Goal: Task Accomplishment & Management: Use online tool/utility

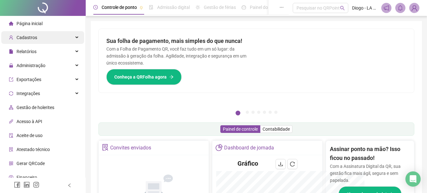
click at [40, 39] on div "Cadastros" at bounding box center [42, 37] width 83 height 13
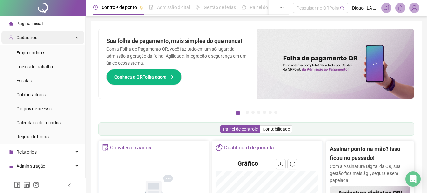
click at [61, 35] on div "Cadastros" at bounding box center [42, 37] width 83 height 13
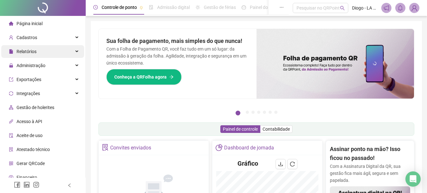
click at [48, 57] on div "Relatórios" at bounding box center [42, 51] width 83 height 13
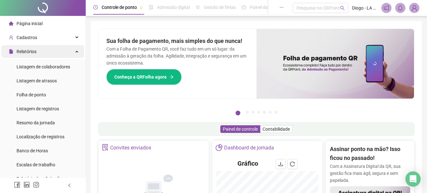
click at [36, 48] on span "Relatórios" at bounding box center [23, 51] width 28 height 13
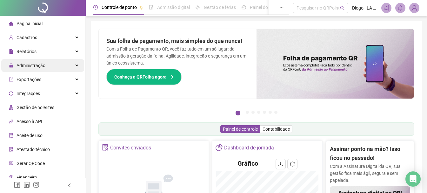
click at [43, 70] on span "Administração" at bounding box center [27, 65] width 36 height 13
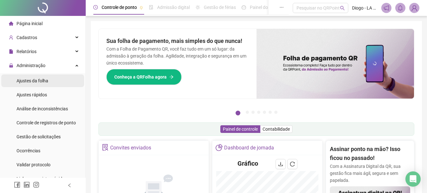
click at [41, 82] on span "Ajustes da folha" at bounding box center [33, 80] width 32 height 5
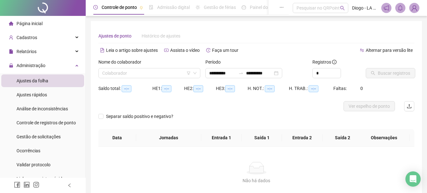
type input "**********"
click at [135, 77] on input "search" at bounding box center [146, 73] width 89 height 10
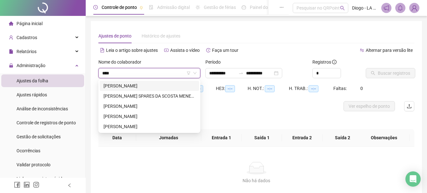
type input "*****"
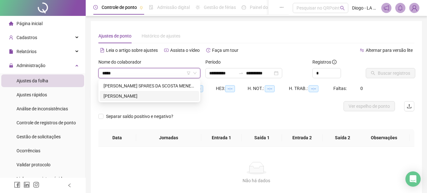
click at [146, 95] on div "[PERSON_NAME]" at bounding box center [149, 95] width 92 height 7
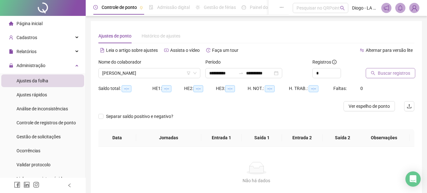
click at [398, 70] on span "Buscar registros" at bounding box center [394, 73] width 32 height 7
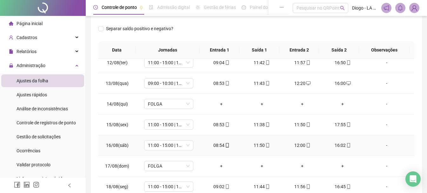
scroll to position [222, 0]
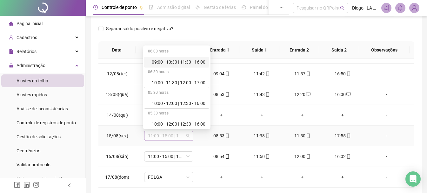
click at [187, 137] on span "11:00 - 15:00 | 18:00 - 23:00" at bounding box center [169, 136] width 42 height 10
type input "*"
click at [187, 58] on div "09:00 - 10:30 | 11:30 - 16:00" at bounding box center [176, 62] width 65 height 10
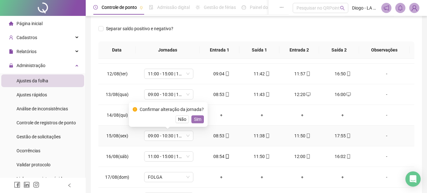
click at [197, 118] on span "Sim" at bounding box center [197, 119] width 7 height 7
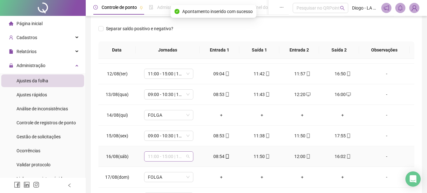
click at [179, 158] on span "11:00 - 15:00 | 18:00 - 23:00" at bounding box center [169, 156] width 42 height 10
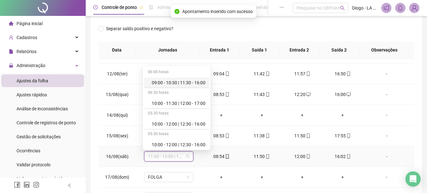
type input "*"
click at [195, 83] on div "09:00 - 10:30 | 11:30 - 16:00" at bounding box center [179, 82] width 54 height 7
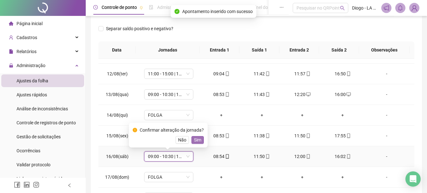
click at [196, 140] on span "Sim" at bounding box center [197, 139] width 7 height 7
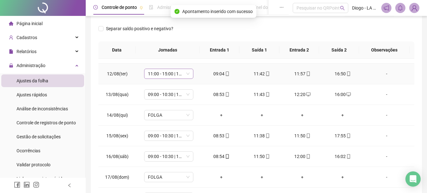
click at [182, 76] on span "11:00 - 15:00 | 18:00 - 23:00" at bounding box center [169, 74] width 42 height 10
type input "*"
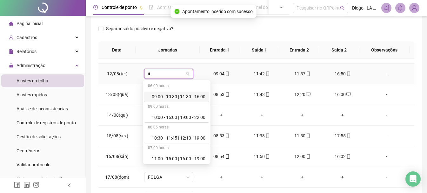
click at [192, 95] on div "09:00 - 10:30 | 11:30 - 16:00" at bounding box center [179, 96] width 54 height 7
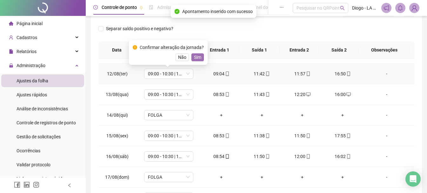
click at [197, 57] on span "Sim" at bounding box center [197, 57] width 7 height 7
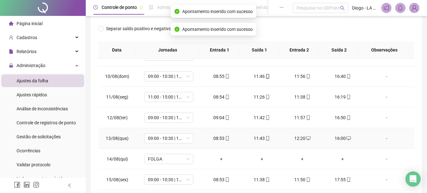
scroll to position [159, 0]
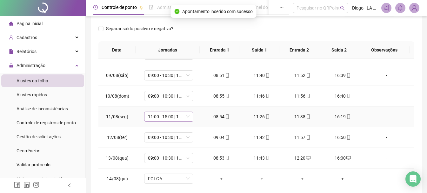
click at [187, 118] on span "11:00 - 15:00 | 18:00 - 23:00" at bounding box center [169, 117] width 42 height 10
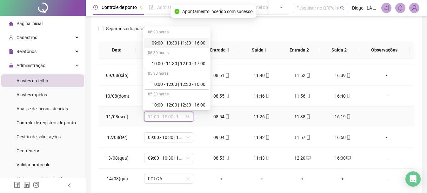
type input "*"
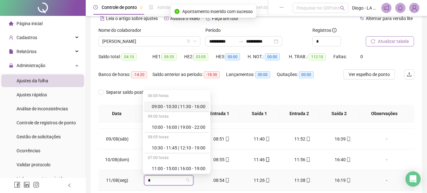
click at [182, 104] on div "09:00 - 10:30 | 11:30 - 16:00" at bounding box center [179, 106] width 54 height 7
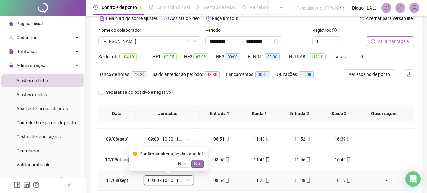
click at [200, 164] on span "Sim" at bounding box center [197, 163] width 7 height 7
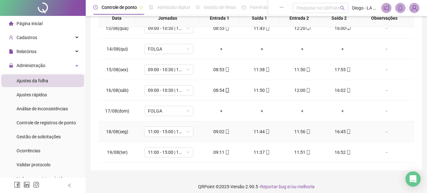
scroll to position [132, 0]
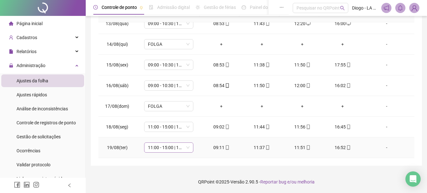
click at [185, 150] on span "11:00 - 15:00 | 18:00 - 23:00" at bounding box center [169, 148] width 42 height 10
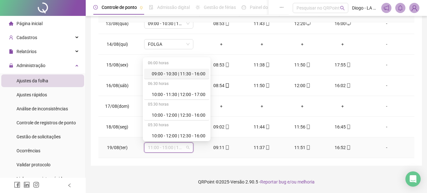
type input "*"
click at [191, 70] on div "09:00 - 10:30 | 11:30 - 16:00" at bounding box center [176, 74] width 65 height 10
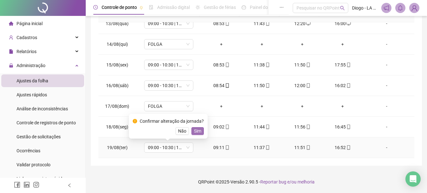
click at [198, 129] on span "Sim" at bounding box center [197, 130] width 7 height 7
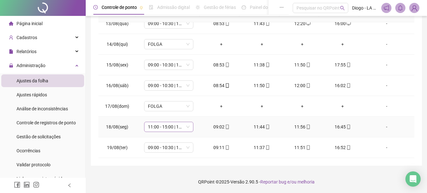
click at [176, 129] on span "11:00 - 15:00 | 18:00 - 23:00" at bounding box center [169, 127] width 42 height 10
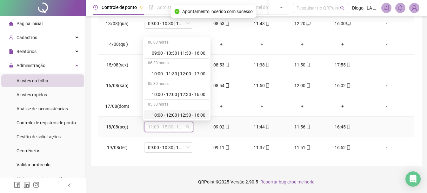
type input "*"
click at [192, 53] on div "09:00 - 10:30 | 11:30 - 16:00" at bounding box center [179, 53] width 54 height 7
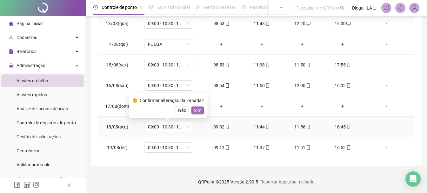
click at [199, 109] on span "Sim" at bounding box center [197, 110] width 7 height 7
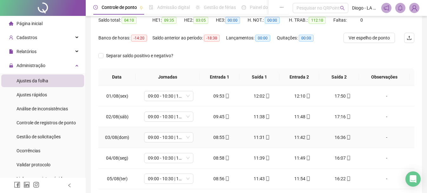
scroll to position [0, 0]
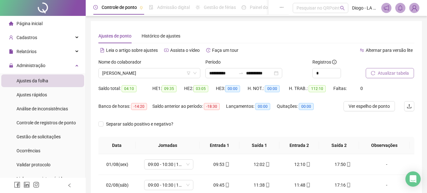
click at [389, 71] on span "Atualizar tabela" at bounding box center [393, 73] width 31 height 7
click at [382, 72] on span "Atualizar tabela" at bounding box center [393, 73] width 31 height 7
click at [152, 74] on span "[PERSON_NAME]" at bounding box center [149, 73] width 94 height 10
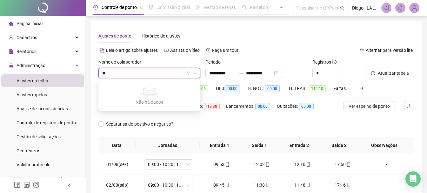
type input "*"
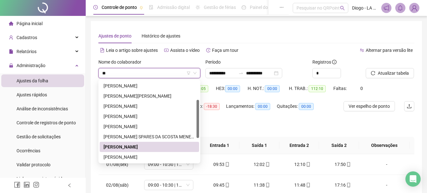
scroll to position [0, 0]
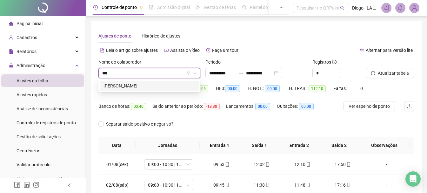
type input "****"
click at [154, 88] on div "[PERSON_NAME]" at bounding box center [149, 85] width 92 height 7
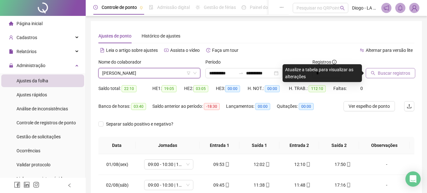
click at [373, 77] on button "Buscar registros" at bounding box center [391, 73] width 50 height 10
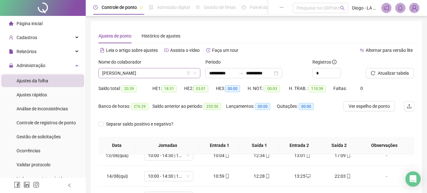
click at [157, 71] on span "[PERSON_NAME]" at bounding box center [149, 73] width 94 height 10
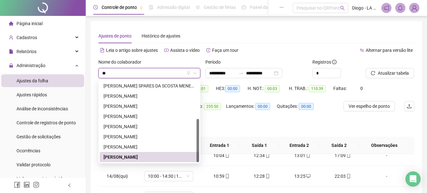
type input "***"
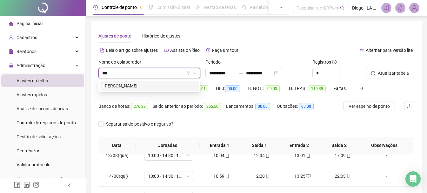
click at [160, 83] on div "[PERSON_NAME]" at bounding box center [149, 85] width 92 height 7
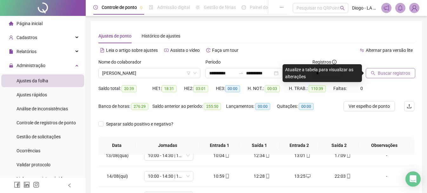
click at [401, 76] on button "Buscar registros" at bounding box center [391, 73] width 50 height 10
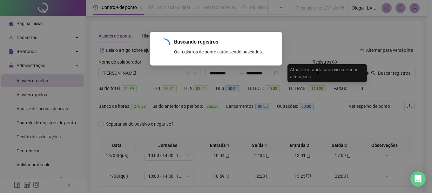
click at [400, 72] on div "Buscando registros Os registros de ponto estão sendo buscados... OK" at bounding box center [216, 96] width 432 height 193
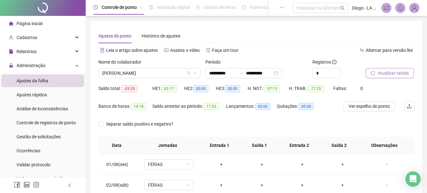
click at [397, 74] on span "Atualizar tabela" at bounding box center [393, 73] width 31 height 7
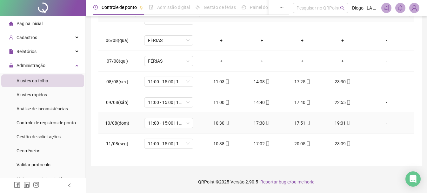
scroll to position [256, 0]
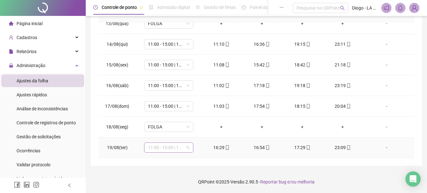
click at [188, 145] on span "11:00 - 15:00 | 18:00 - 23:00" at bounding box center [169, 148] width 42 height 10
click at [180, 188] on footer "QRPoint © 2025 - Versão 2.90.5 - Reportar bug e/ou melhoria" at bounding box center [256, 181] width 341 height 22
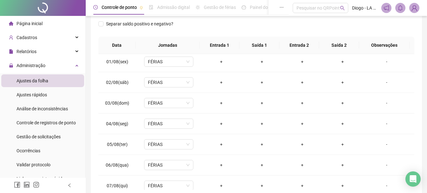
scroll to position [0, 0]
